Goal: Task Accomplishment & Management: Manage account settings

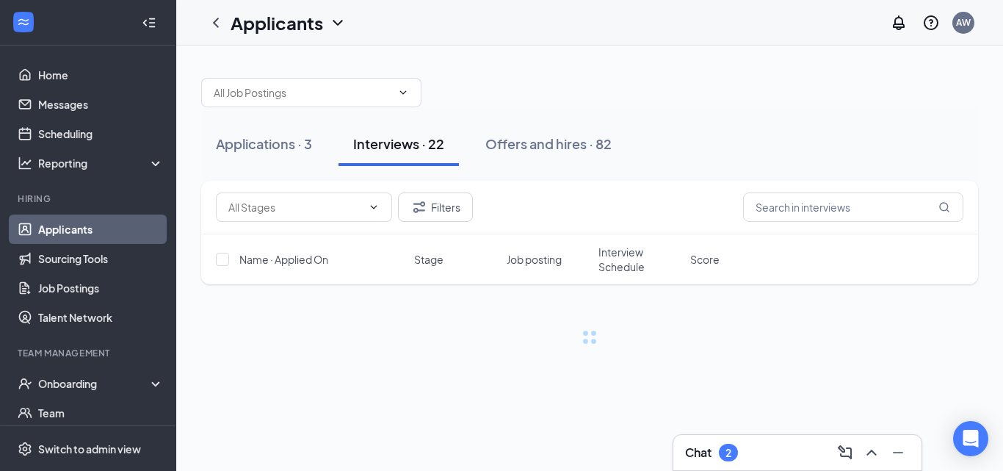
click at [760, 442] on div "Chat 2" at bounding box center [797, 452] width 225 height 23
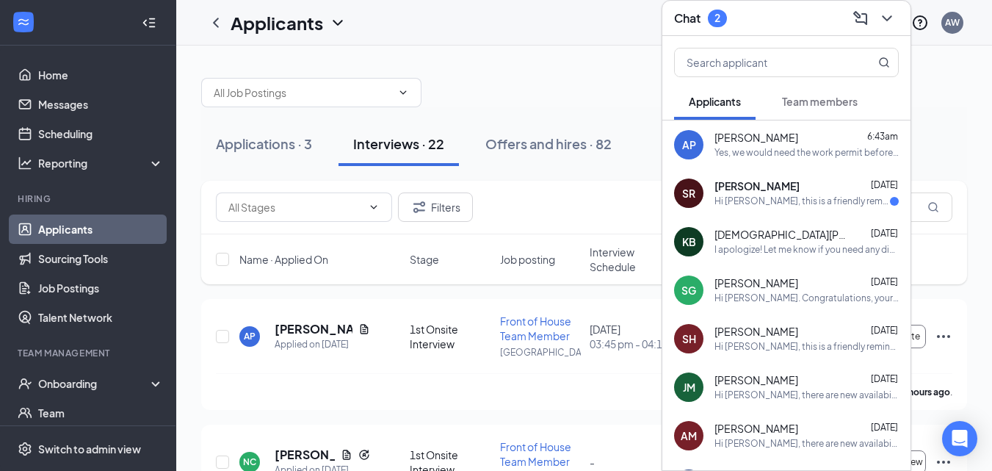
click at [767, 187] on span "[PERSON_NAME]" at bounding box center [756, 186] width 85 height 15
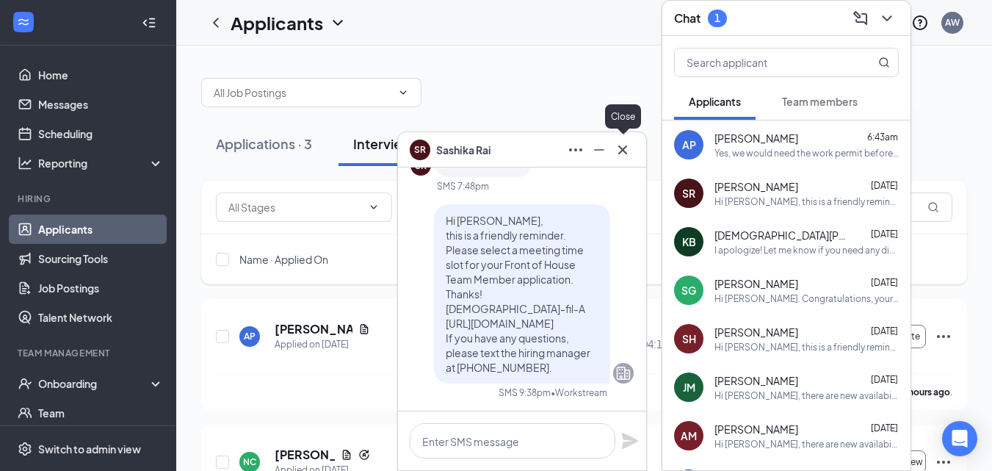
click at [623, 145] on icon "Cross" at bounding box center [623, 150] width 18 height 18
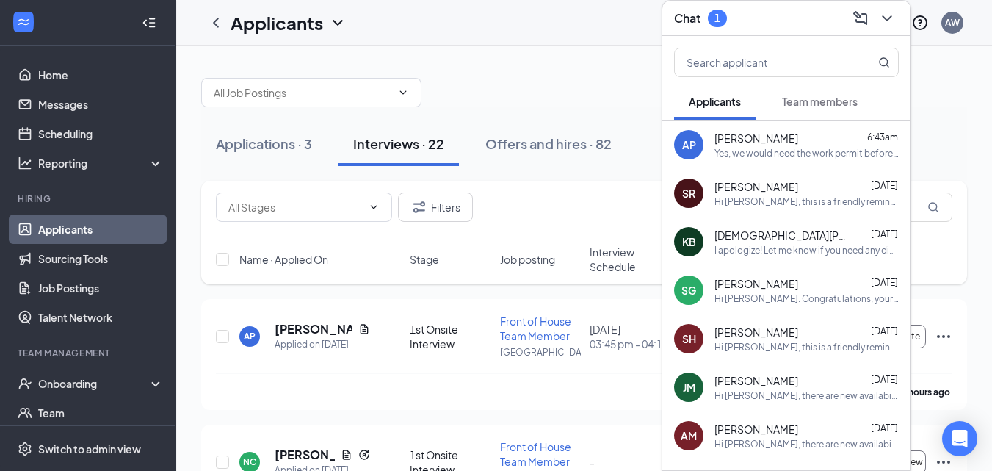
click at [800, 96] on span "Team members" at bounding box center [820, 101] width 76 height 13
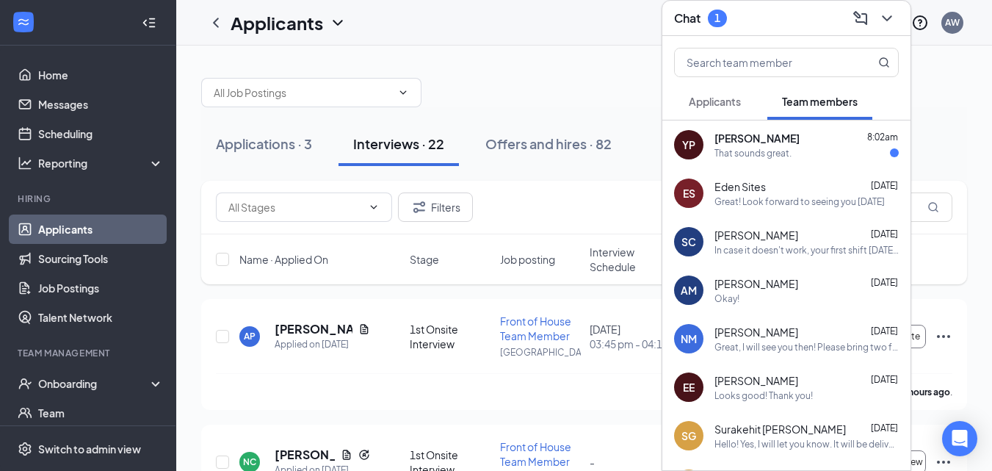
click at [792, 139] on div "[PERSON_NAME] 8:02am" at bounding box center [806, 138] width 184 height 15
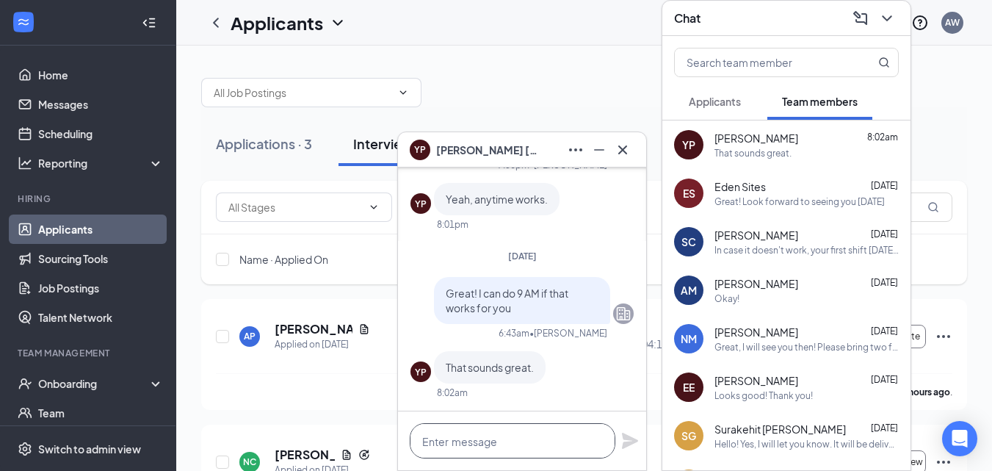
click at [557, 432] on textarea at bounding box center [513, 440] width 206 height 35
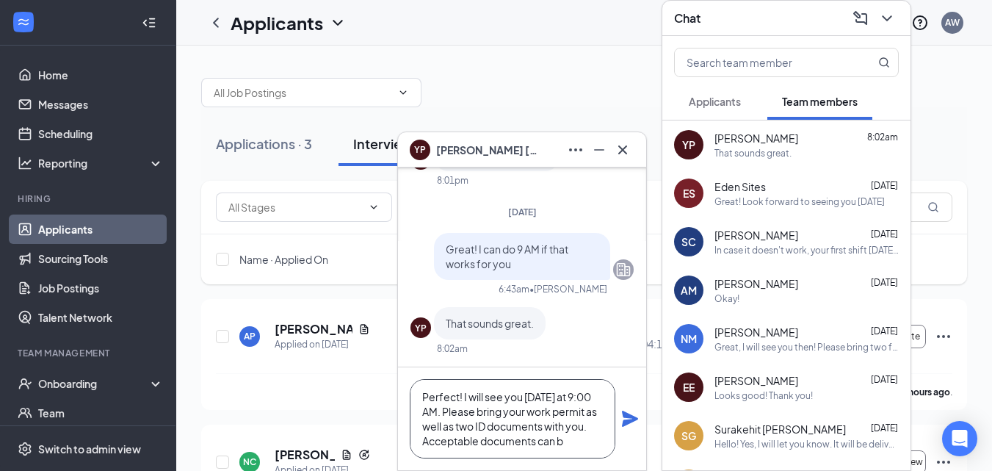
scroll to position [15, 0]
click at [538, 448] on textarea "Perfect! I will see you [DATE] at 9:00 AM. Please bring your work permit and tw…" at bounding box center [513, 418] width 206 height 79
paste textarea "[URL][DOMAIN_NAME]"
type textarea "Perfect! I will see you [DATE] at 9:00 AM. Please bring your work permit and tw…"
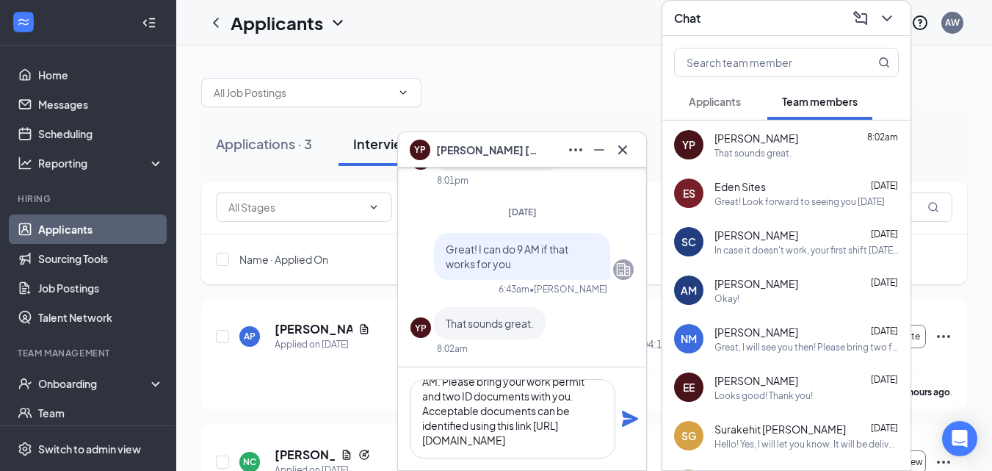
click at [626, 416] on icon "Plane" at bounding box center [630, 418] width 16 height 16
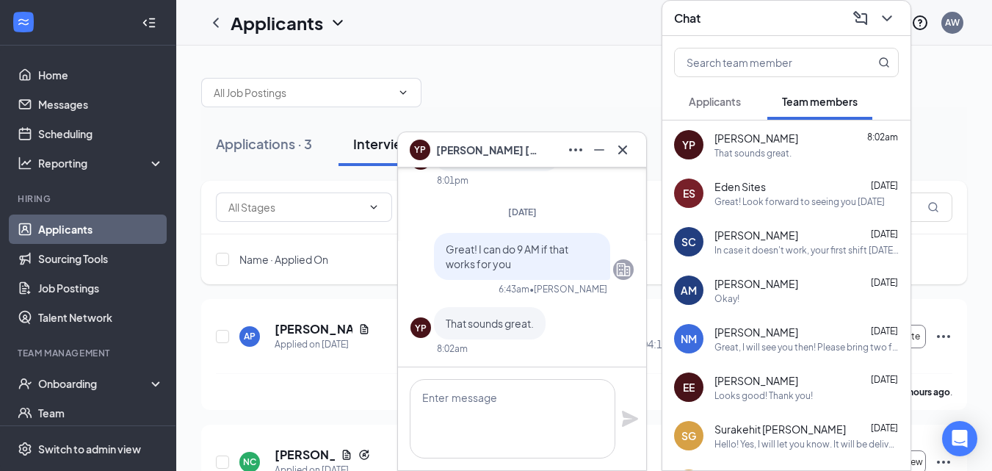
scroll to position [0, 0]
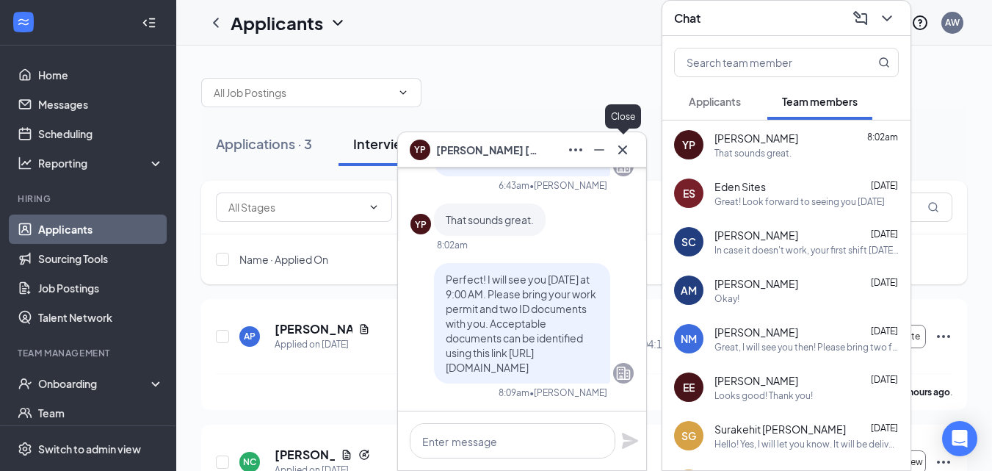
click at [626, 145] on icon "Cross" at bounding box center [623, 150] width 18 height 18
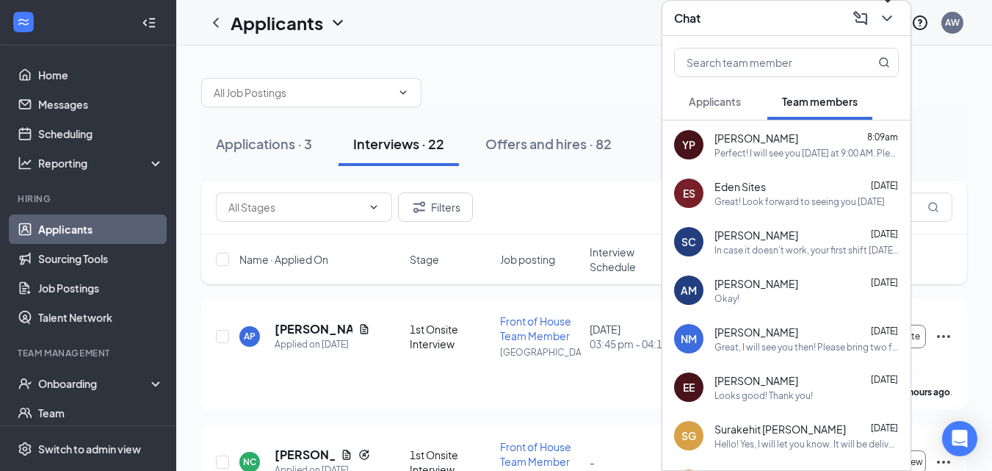
click at [885, 17] on icon "ChevronDown" at bounding box center [887, 18] width 10 height 6
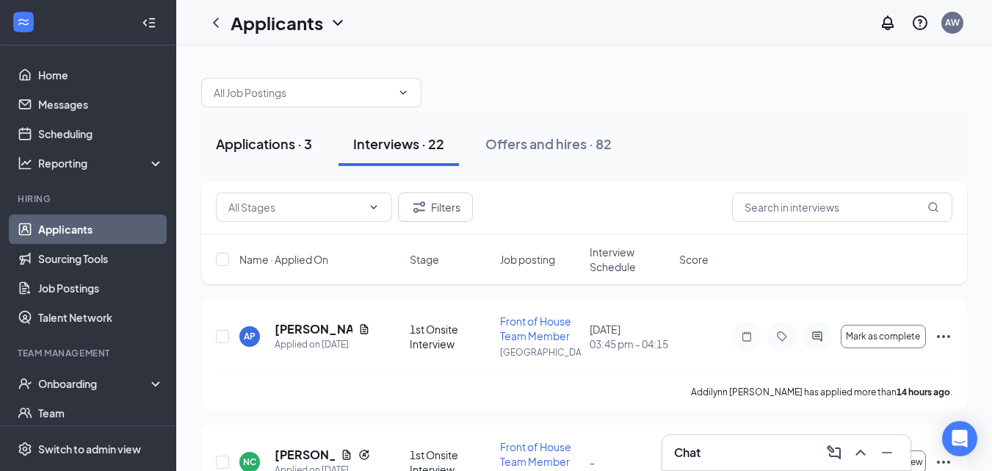
click at [253, 143] on div "Applications · 3" at bounding box center [264, 143] width 96 height 18
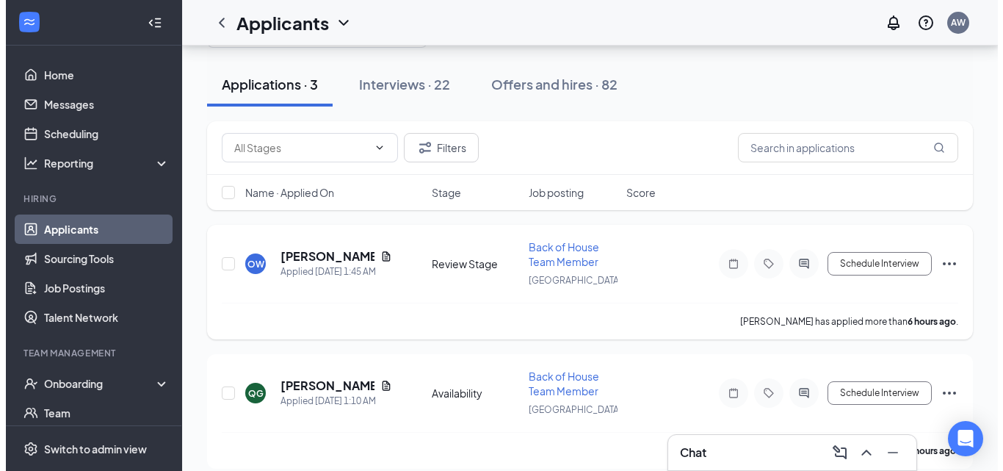
scroll to position [57, 0]
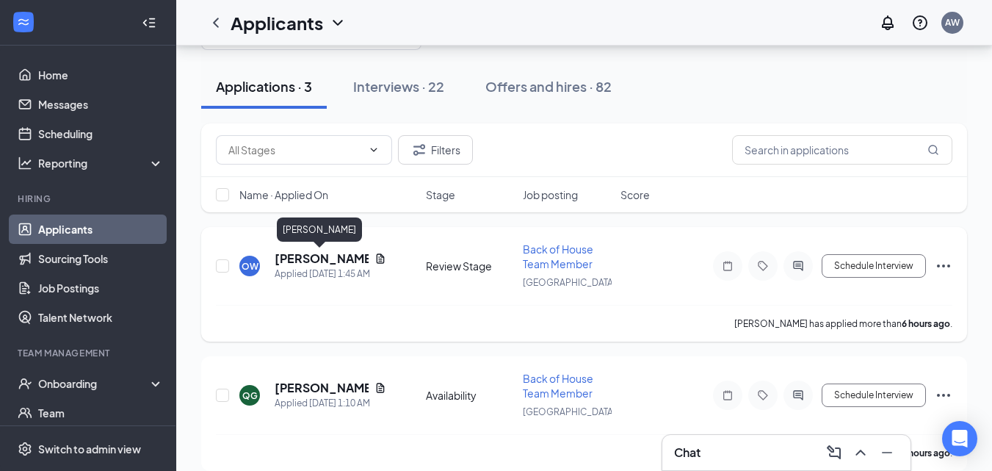
click at [317, 257] on h5 "[PERSON_NAME]" at bounding box center [322, 258] width 94 height 16
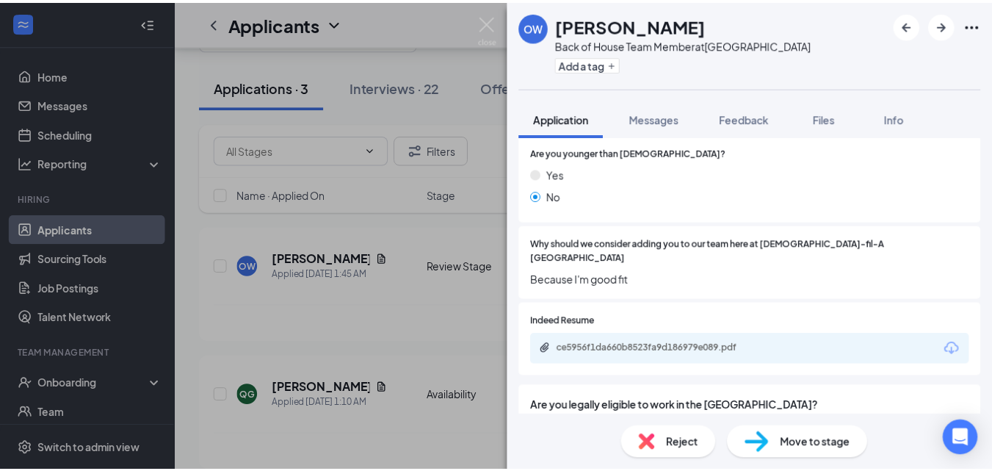
scroll to position [734, 0]
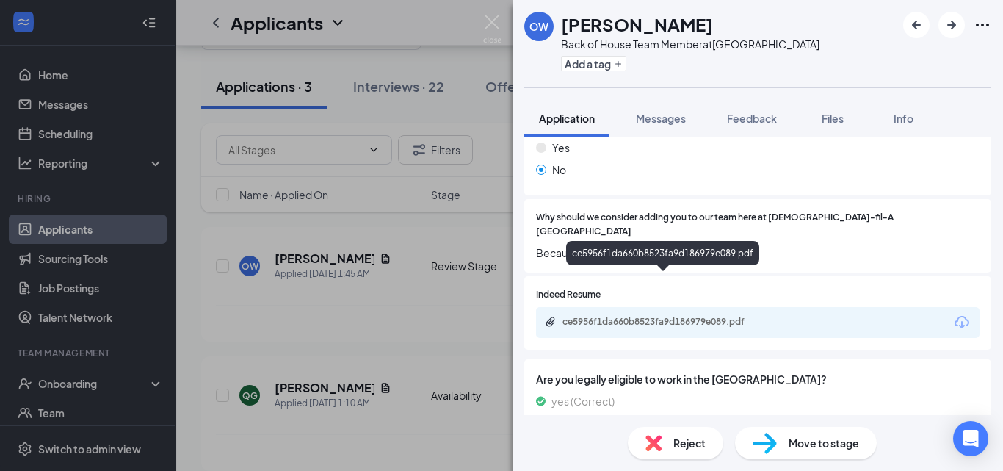
click at [653, 316] on div "ce5956f1da660b8523fa9d186979e089.pdf" at bounding box center [665, 322] width 206 height 12
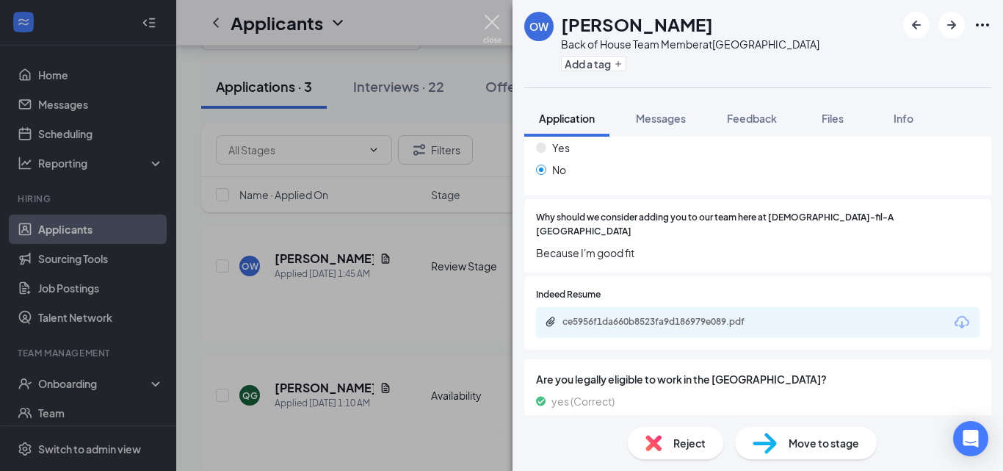
click at [499, 15] on img at bounding box center [492, 29] width 18 height 29
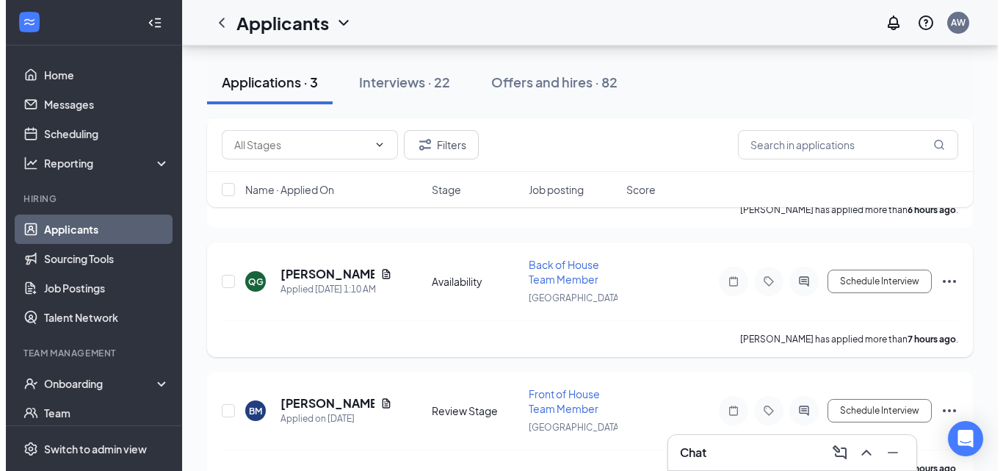
scroll to position [204, 0]
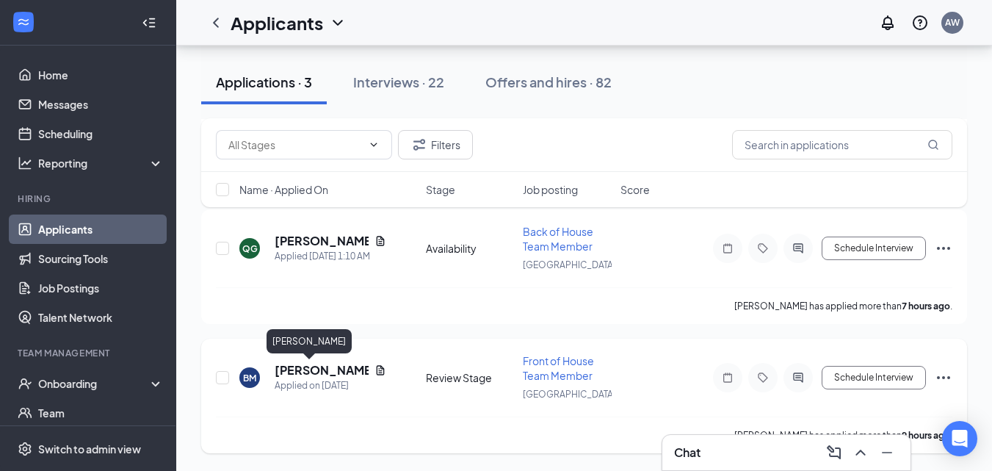
click at [319, 364] on h5 "[PERSON_NAME]" at bounding box center [322, 370] width 94 height 16
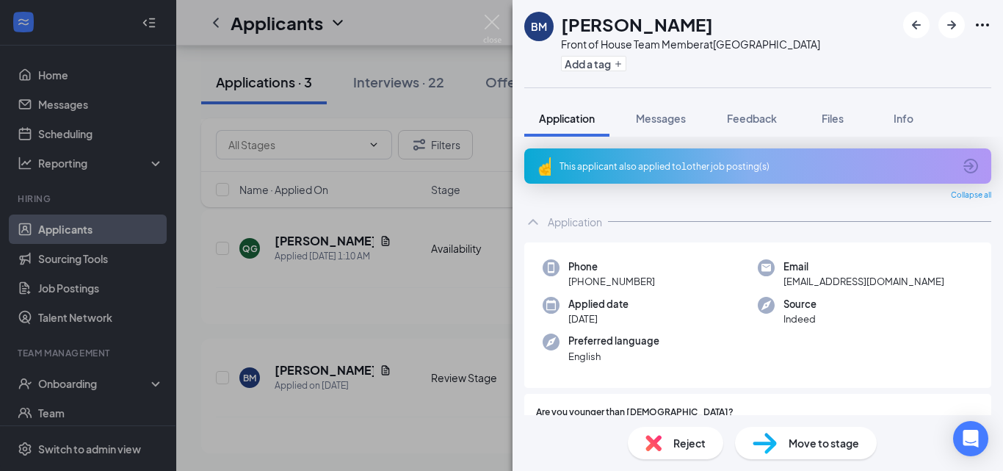
click at [714, 164] on div "This applicant also applied to 1 other job posting(s)" at bounding box center [757, 166] width 394 height 12
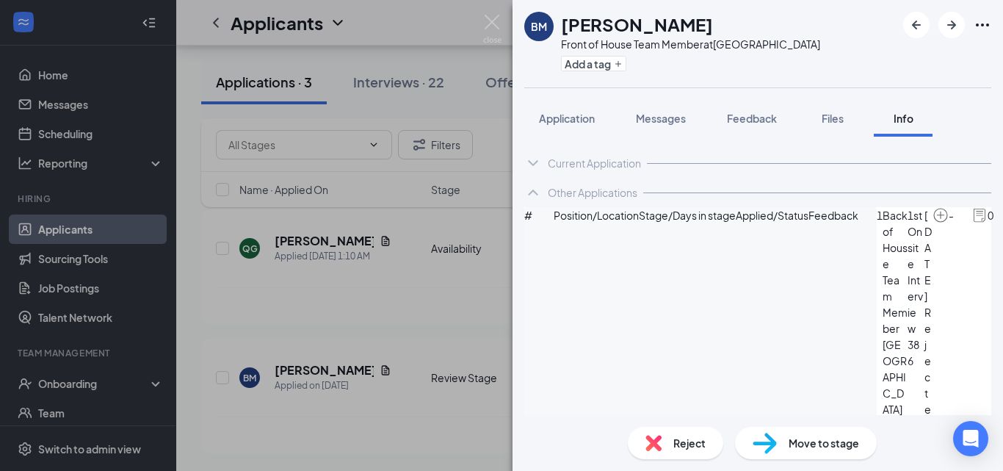
click at [971, 223] on img at bounding box center [979, 215] width 16 height 16
click at [1002, 223] on icon "ArrowCircle" at bounding box center [1011, 216] width 15 height 15
click at [576, 123] on span "Application" at bounding box center [567, 118] width 56 height 13
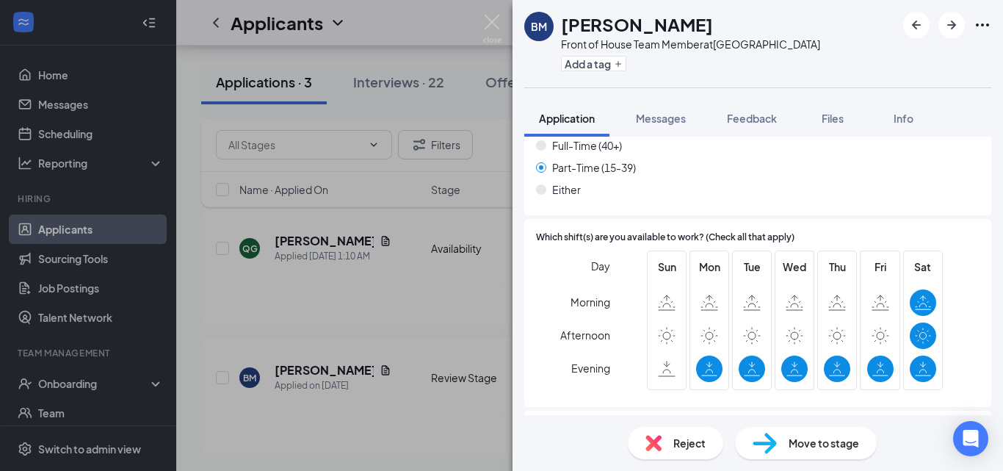
scroll to position [1371, 0]
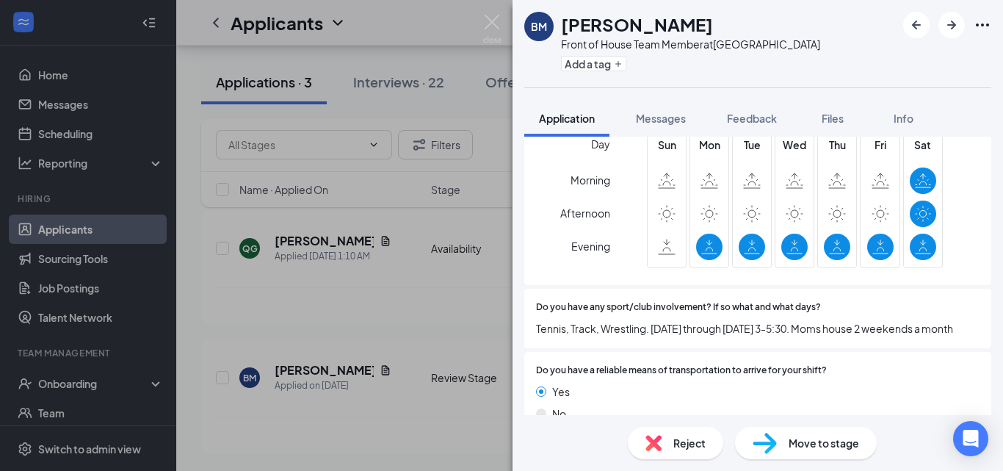
click at [662, 436] on div "Reject" at bounding box center [675, 443] width 95 height 32
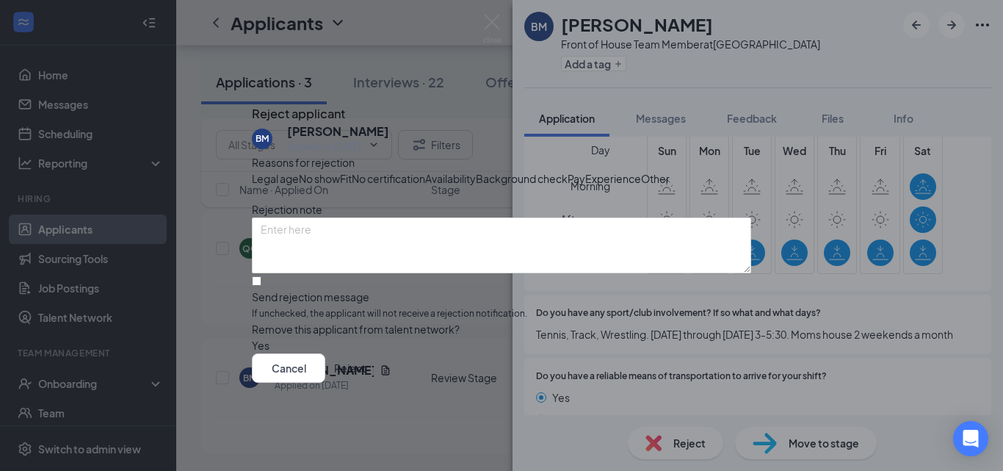
click at [366, 383] on button "Reject" at bounding box center [350, 367] width 32 height 29
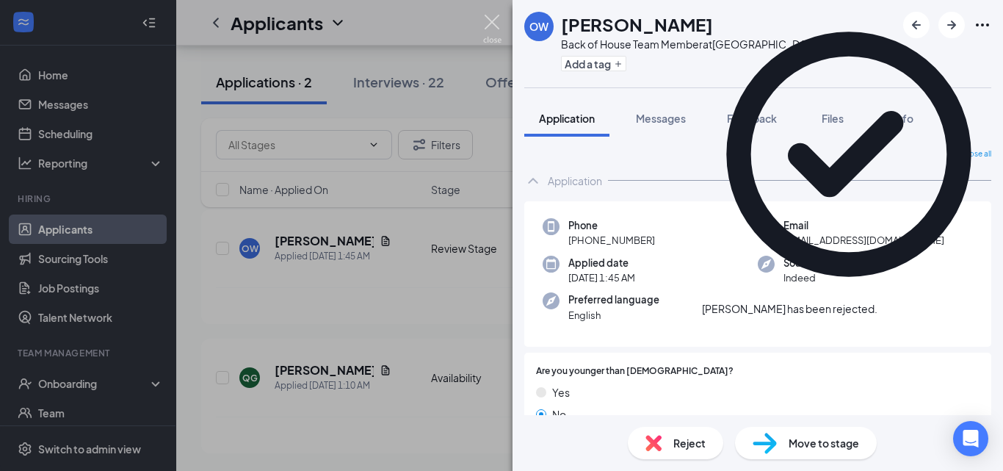
click at [493, 18] on img at bounding box center [492, 29] width 18 height 29
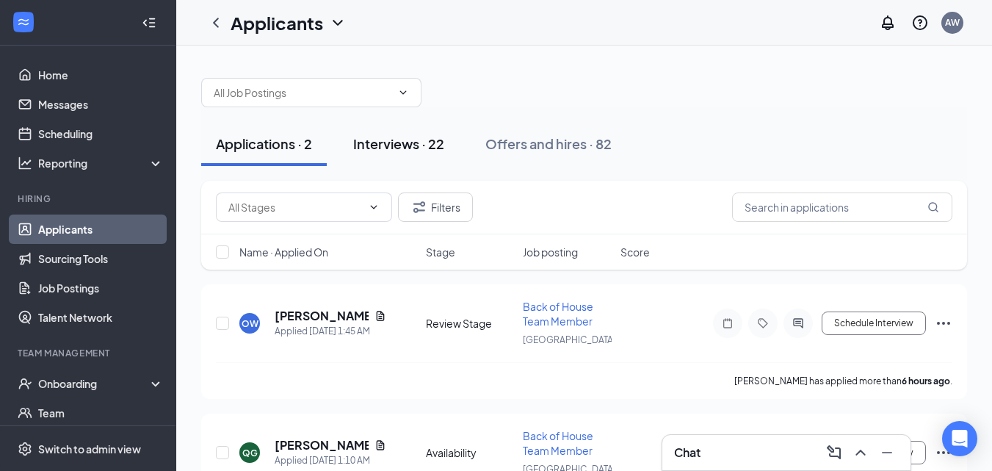
click at [427, 144] on div "Interviews · 22" at bounding box center [398, 143] width 91 height 18
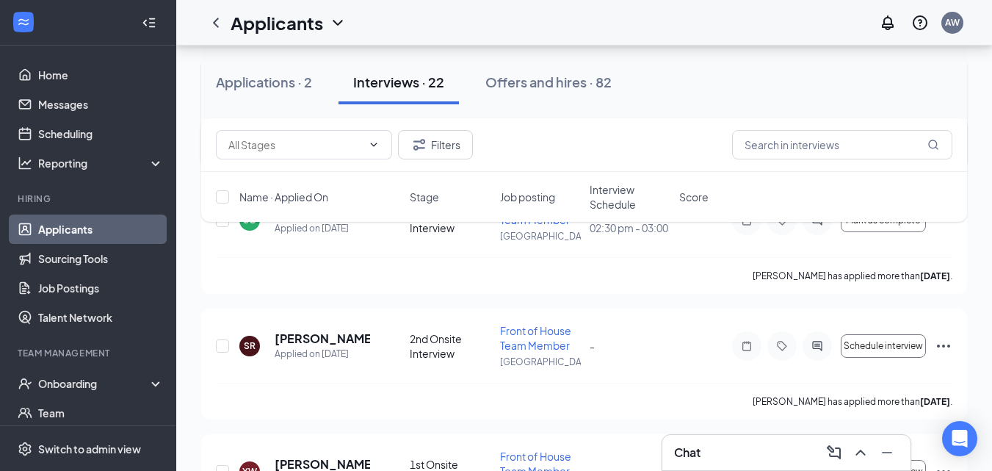
scroll to position [881, 0]
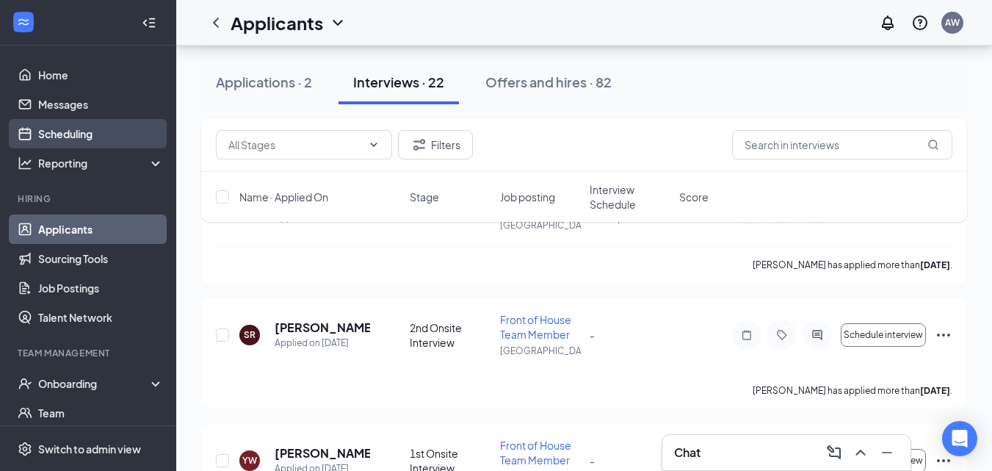
click at [78, 138] on link "Scheduling" at bounding box center [101, 133] width 126 height 29
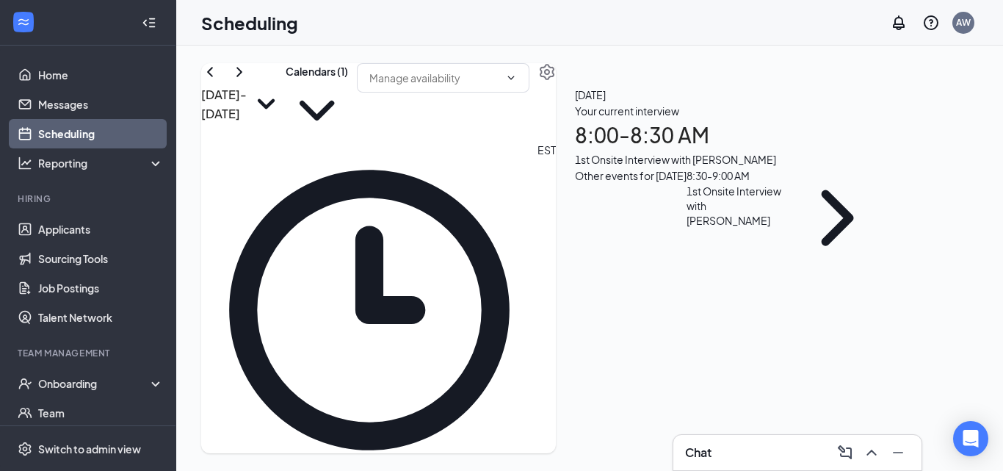
scroll to position [1089, 0]
click at [348, 91] on button "Calendars (1)" at bounding box center [317, 102] width 62 height 79
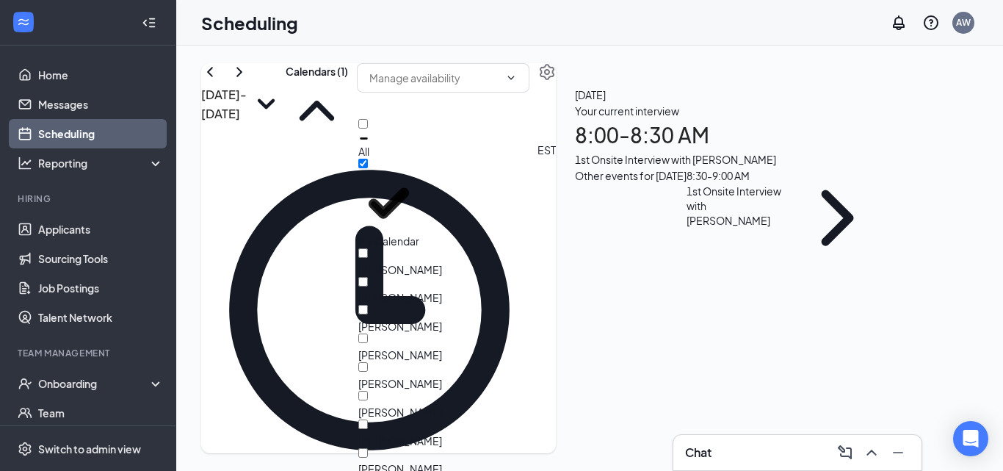
click at [441, 136] on div "All" at bounding box center [424, 139] width 132 height 40
checkbox input "true"
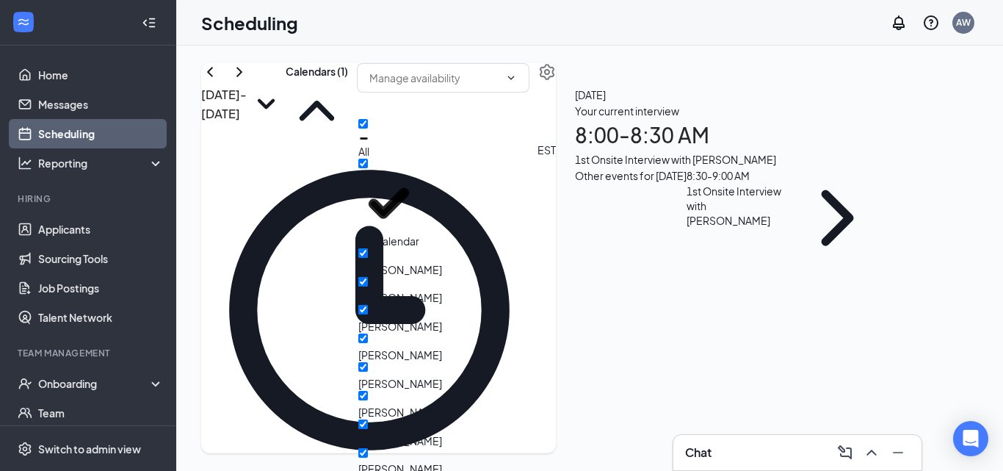
checkbox input "true"
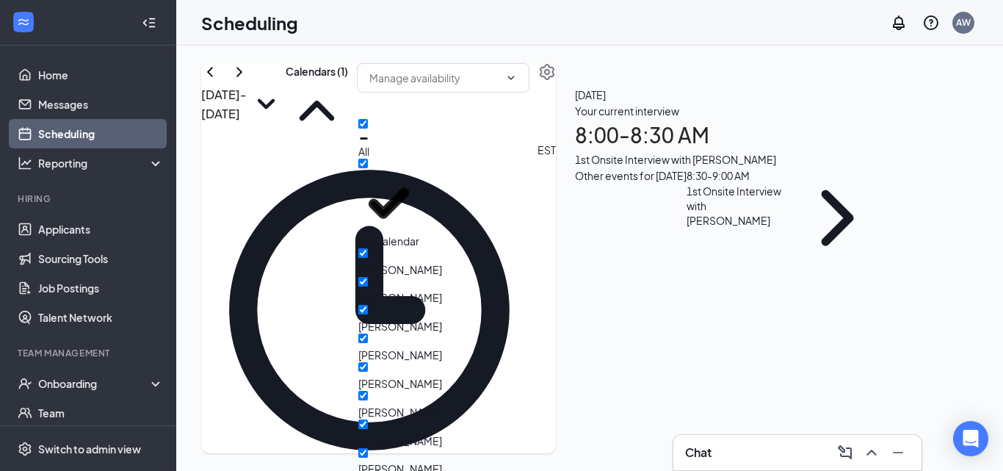
checkbox input "true"
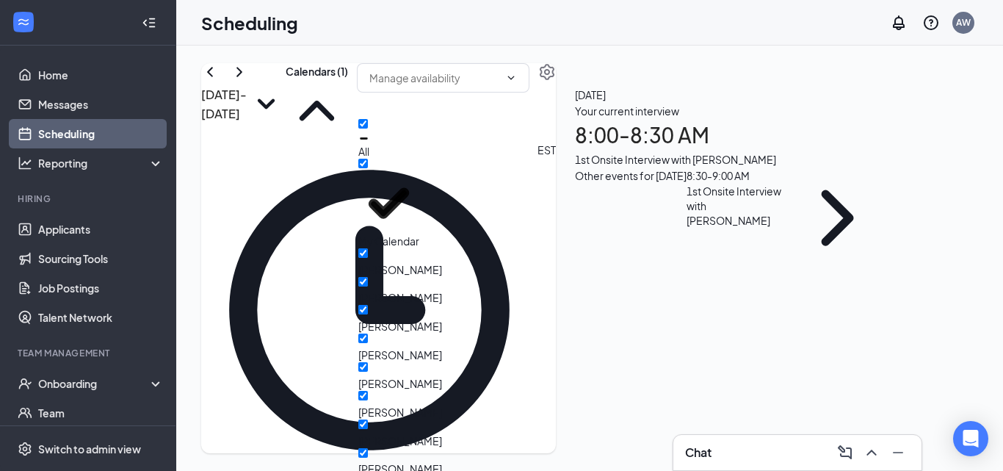
checkbox input "true"
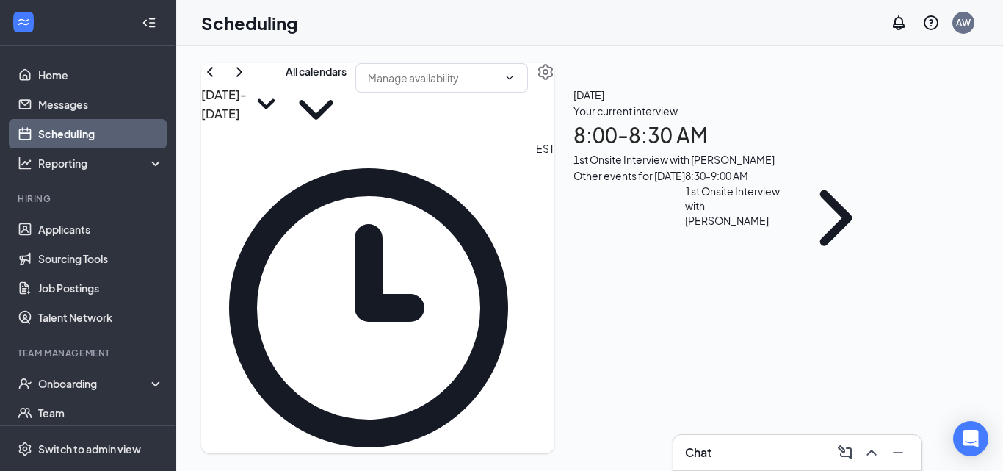
click at [622, 265] on td at bounding box center [447, 273] width 416 height 17
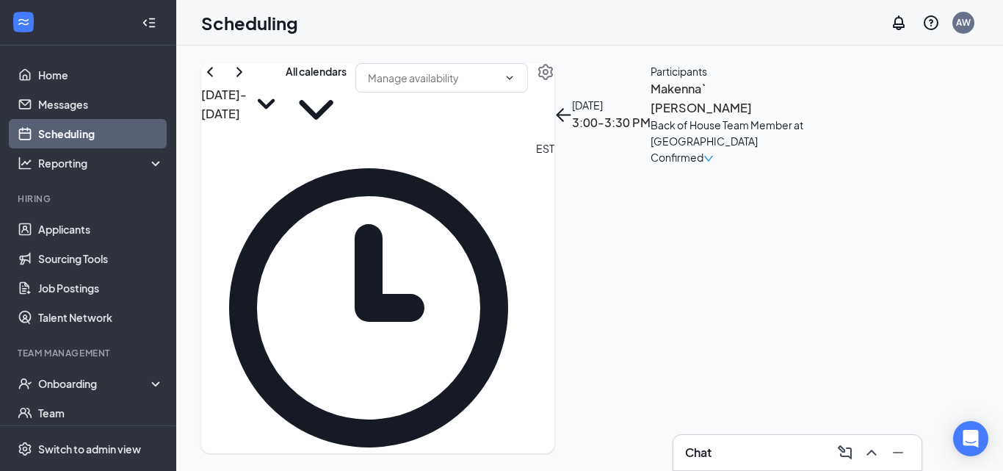
scroll to position [1322, 0]
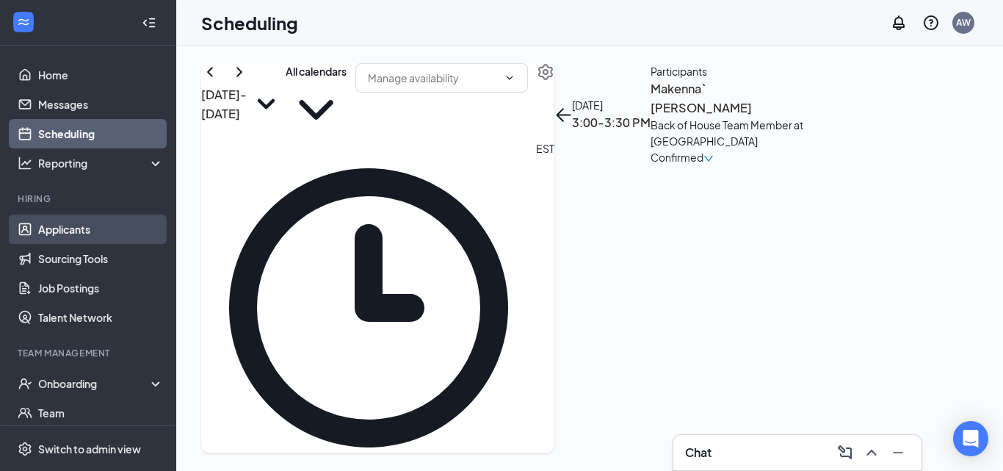
click at [83, 231] on link "Applicants" at bounding box center [101, 228] width 126 height 29
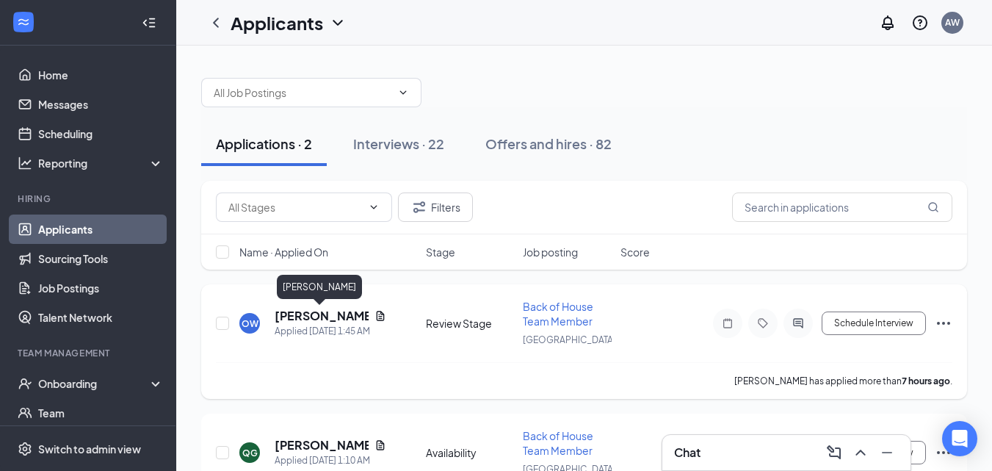
drag, startPoint x: 311, startPoint y: 310, endPoint x: 301, endPoint y: 309, distance: 9.6
click at [305, 310] on h5 "[PERSON_NAME]" at bounding box center [322, 316] width 94 height 16
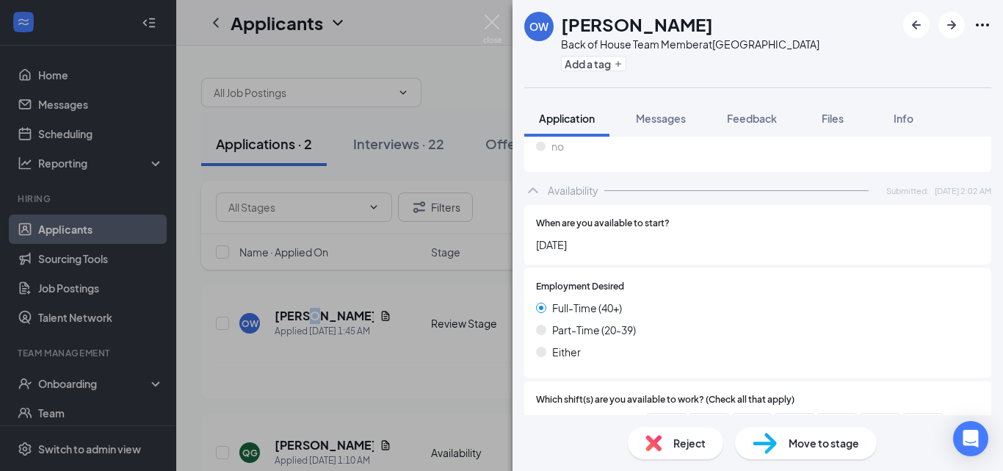
scroll to position [1028, 0]
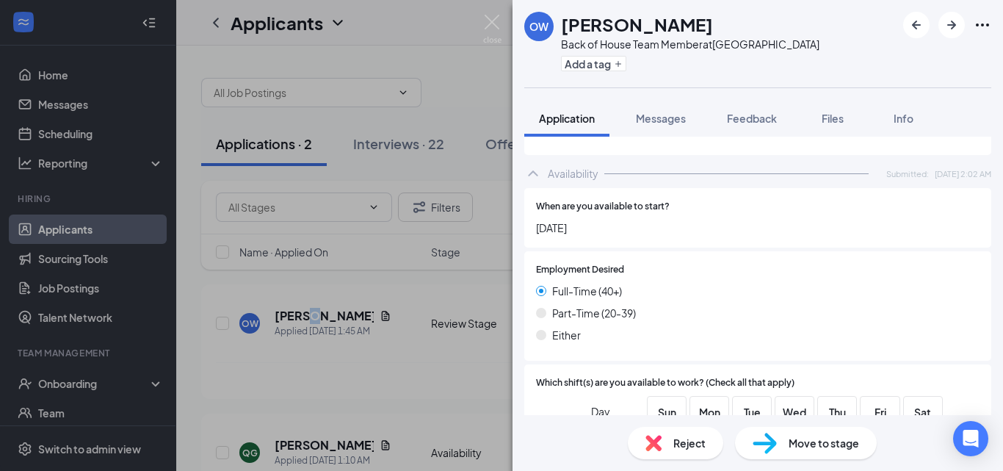
click at [803, 439] on span "Move to stage" at bounding box center [824, 443] width 70 height 16
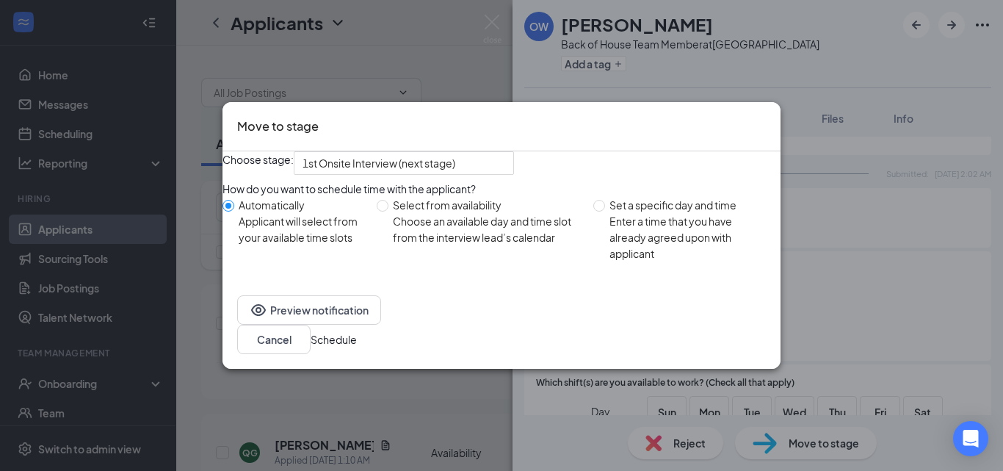
click at [357, 343] on button "Schedule" at bounding box center [334, 339] width 46 height 16
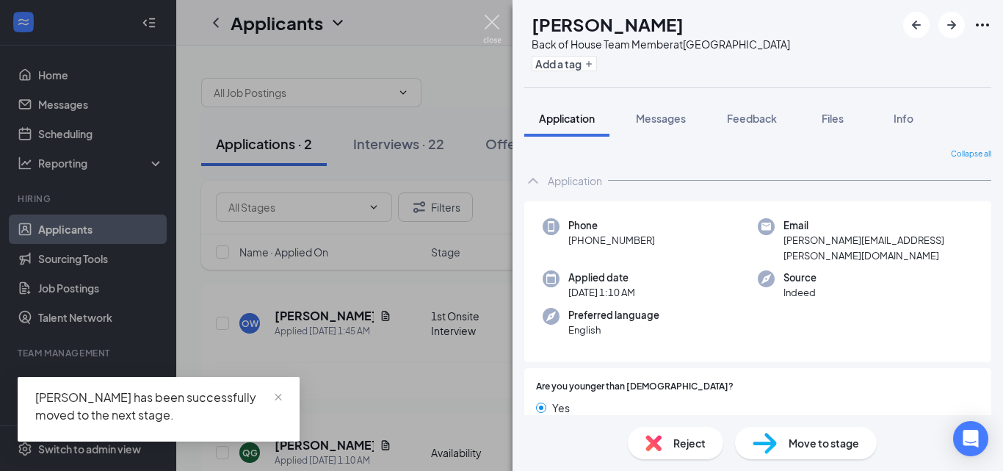
click at [485, 19] on img at bounding box center [492, 29] width 18 height 29
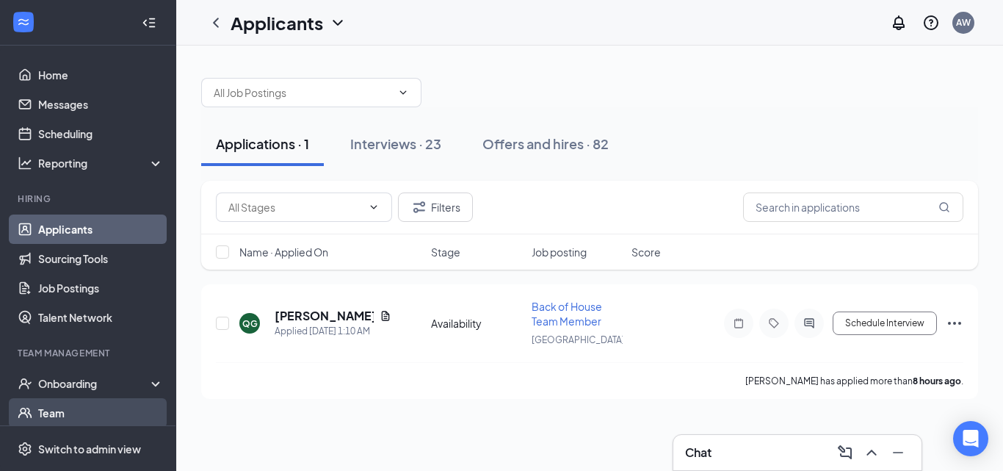
click at [67, 402] on link "Team" at bounding box center [101, 412] width 126 height 29
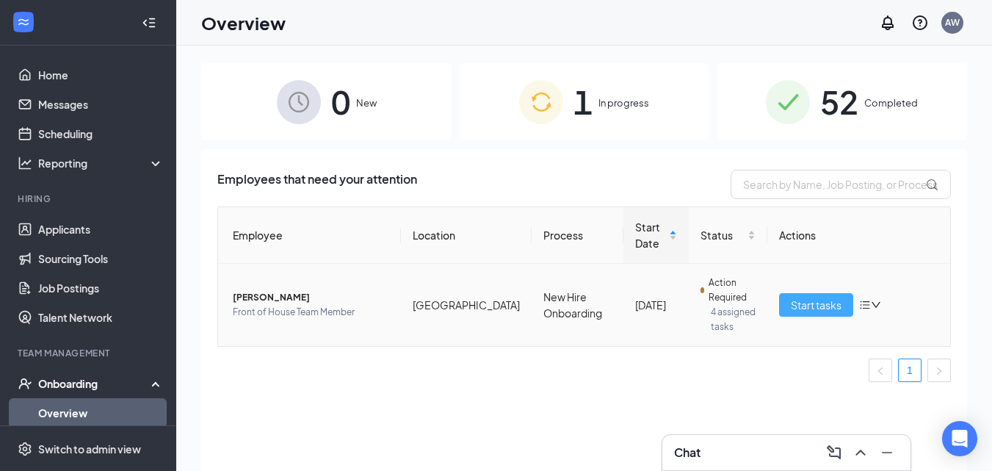
click at [792, 307] on span "Start tasks" at bounding box center [816, 305] width 51 height 16
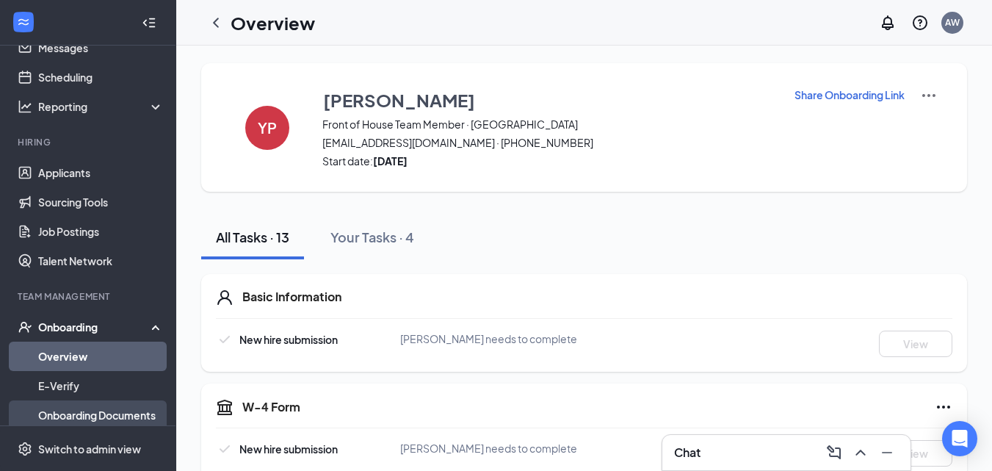
scroll to position [147, 0]
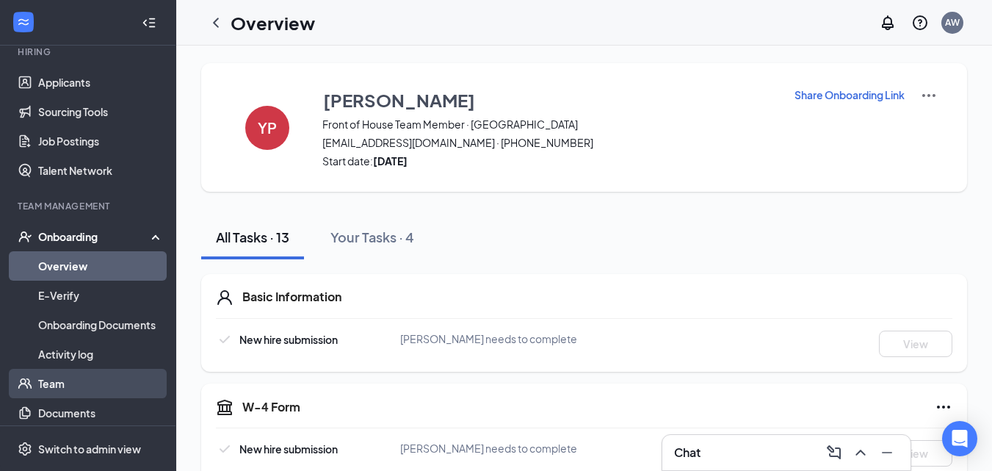
click at [73, 385] on link "Team" at bounding box center [101, 383] width 126 height 29
